Goal: Task Accomplishment & Management: Use online tool/utility

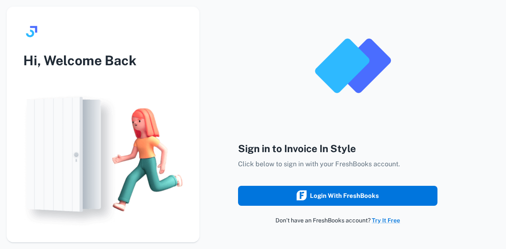
click at [348, 192] on div "Login with FreshBooks" at bounding box center [337, 195] width 82 height 11
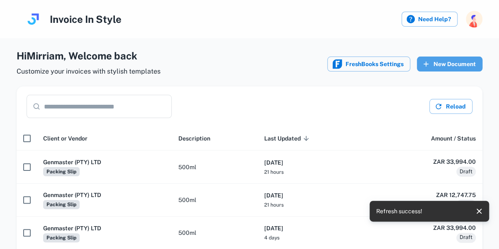
click at [450, 64] on button "New Document" at bounding box center [450, 63] width 66 height 15
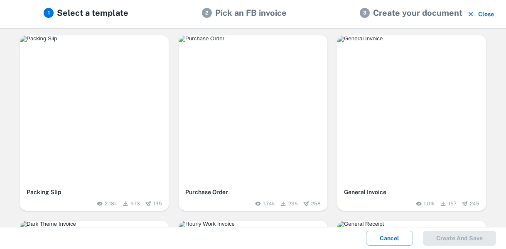
click at [121, 108] on div "button" at bounding box center [94, 109] width 149 height 149
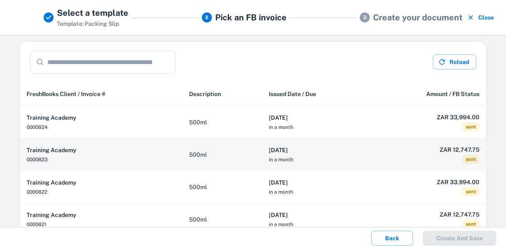
click at [226, 164] on td "500ml" at bounding box center [222, 154] width 80 height 32
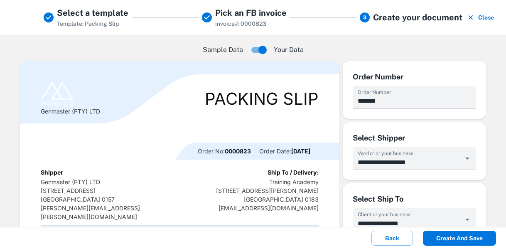
click at [454, 239] on button "Create and save" at bounding box center [459, 237] width 73 height 15
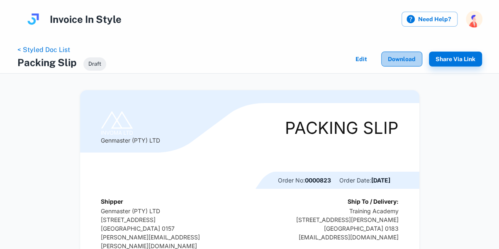
click at [396, 59] on button "Download" at bounding box center [401, 58] width 41 height 15
click at [48, 51] on link "< Styled Doc List" at bounding box center [43, 50] width 53 height 8
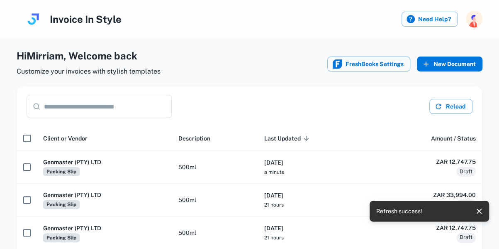
click at [450, 64] on button "New Document" at bounding box center [450, 63] width 66 height 15
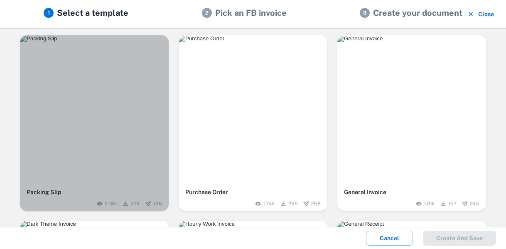
click at [135, 81] on div "button" at bounding box center [94, 109] width 149 height 149
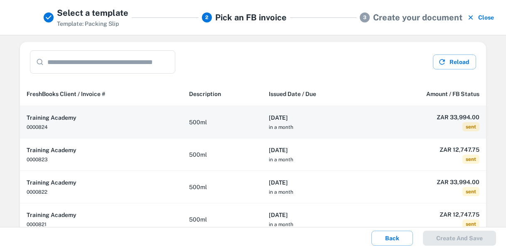
click at [224, 115] on td "500ml" at bounding box center [222, 122] width 80 height 32
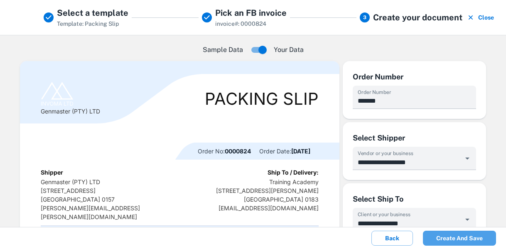
click at [447, 238] on button "Create and save" at bounding box center [459, 237] width 73 height 15
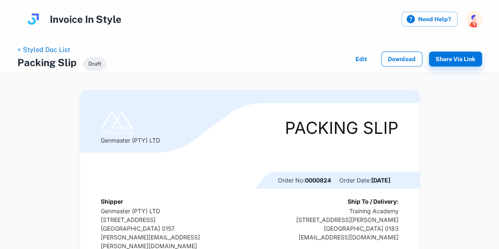
click at [405, 56] on button "Download" at bounding box center [401, 58] width 41 height 15
click at [409, 62] on button "Download" at bounding box center [401, 58] width 41 height 15
click at [52, 52] on link "< Styled Doc List" at bounding box center [43, 50] width 53 height 8
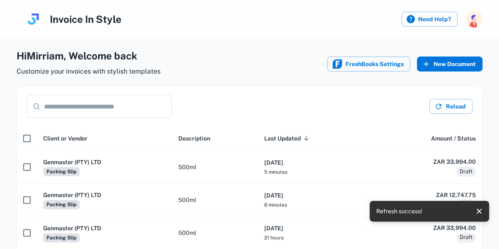
click at [450, 65] on button "New Document" at bounding box center [450, 63] width 66 height 15
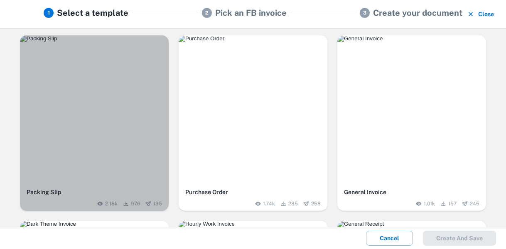
click at [130, 104] on div "button" at bounding box center [94, 109] width 149 height 149
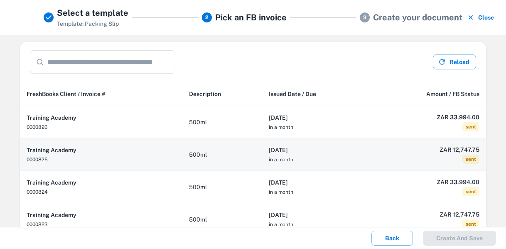
click at [219, 154] on td "500ml" at bounding box center [222, 154] width 80 height 32
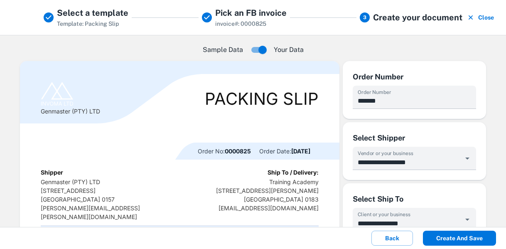
click at [459, 240] on button "Create and save" at bounding box center [459, 237] width 73 height 15
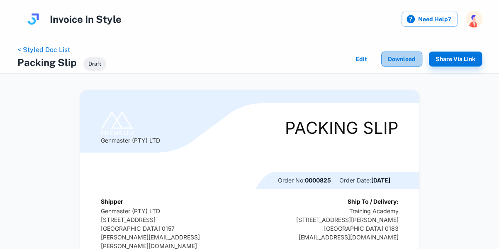
click at [401, 60] on button "Download" at bounding box center [401, 58] width 41 height 15
click at [45, 49] on link "< Styled Doc List" at bounding box center [43, 50] width 53 height 8
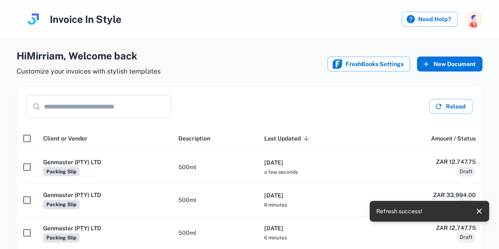
click at [450, 64] on button "New Document" at bounding box center [450, 63] width 66 height 15
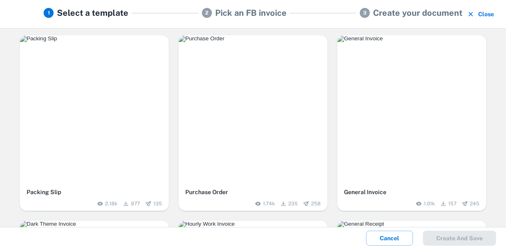
click at [120, 86] on div "button" at bounding box center [94, 109] width 149 height 149
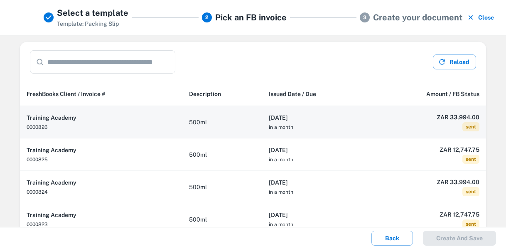
click at [229, 120] on td "500ml" at bounding box center [222, 122] width 80 height 32
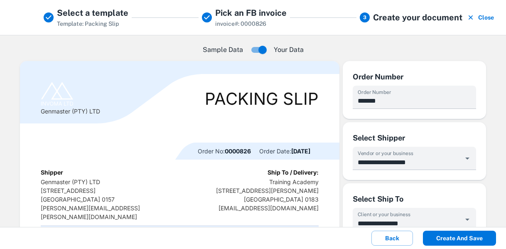
click at [471, 237] on button "Create and save" at bounding box center [459, 237] width 73 height 15
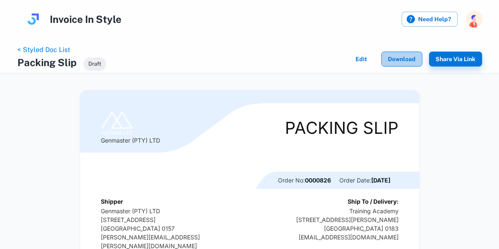
click at [396, 58] on button "Download" at bounding box center [401, 58] width 41 height 15
click at [52, 48] on link "< Styled Doc List" at bounding box center [43, 50] width 53 height 8
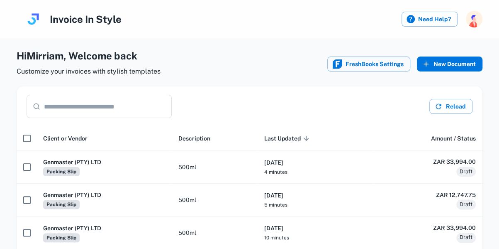
click at [448, 66] on button "New Document" at bounding box center [450, 63] width 66 height 15
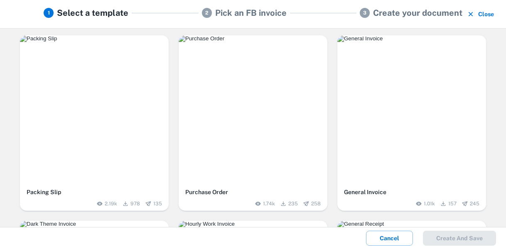
click at [101, 69] on div "button" at bounding box center [94, 109] width 149 height 149
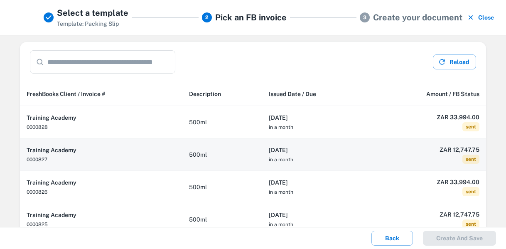
click at [363, 149] on th "[DATE] in a month" at bounding box center [315, 154] width 107 height 32
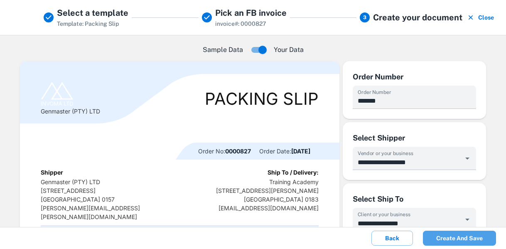
click at [455, 240] on button "Create and save" at bounding box center [459, 237] width 73 height 15
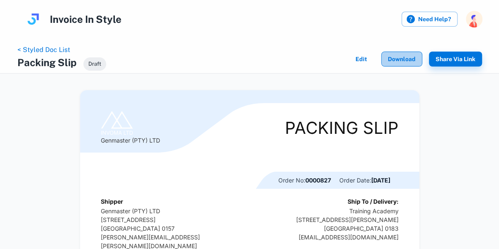
click at [406, 59] on button "Download" at bounding box center [401, 58] width 41 height 15
click at [37, 49] on link "< Styled Doc List" at bounding box center [43, 50] width 53 height 8
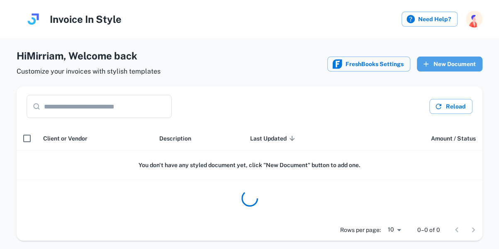
click at [453, 66] on button "New Document" at bounding box center [450, 63] width 66 height 15
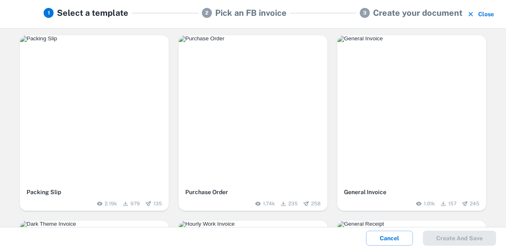
click at [116, 42] on img "button" at bounding box center [94, 38] width 149 height 7
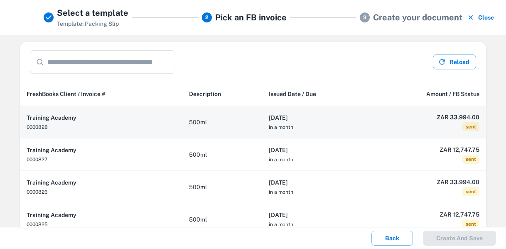
click at [301, 117] on h6 "[DATE]" at bounding box center [315, 117] width 93 height 9
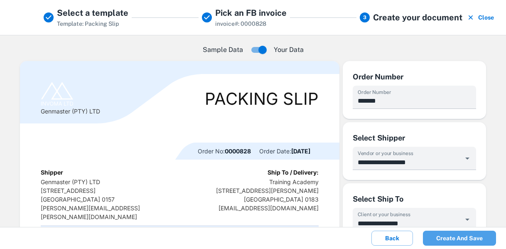
click at [454, 239] on button "Create and save" at bounding box center [459, 237] width 73 height 15
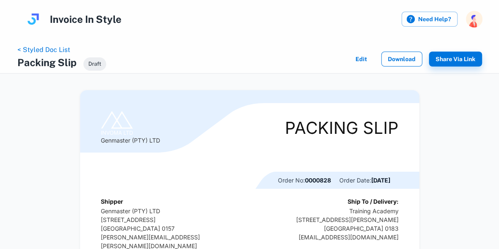
click at [395, 60] on button "Download" at bounding box center [401, 58] width 41 height 15
